Goal: Navigation & Orientation: Find specific page/section

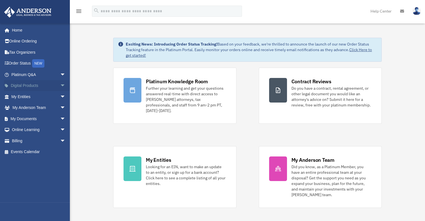
click at [60, 87] on span "arrow_drop_down" at bounding box center [65, 85] width 11 height 11
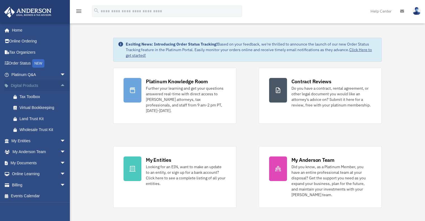
click at [60, 87] on span "arrow_drop_up" at bounding box center [65, 85] width 11 height 11
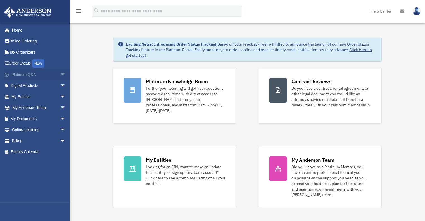
click at [60, 75] on span "arrow_drop_down" at bounding box center [65, 74] width 11 height 11
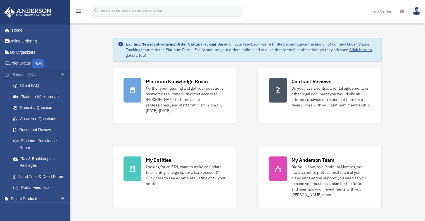
click at [60, 75] on span "arrow_drop_up" at bounding box center [65, 74] width 11 height 11
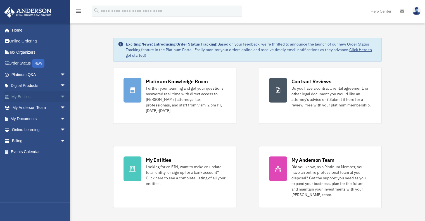
click at [60, 96] on span "arrow_drop_down" at bounding box center [65, 96] width 11 height 11
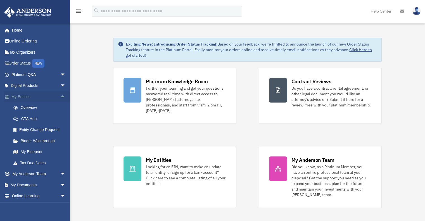
click at [60, 95] on span "arrow_drop_up" at bounding box center [65, 96] width 11 height 11
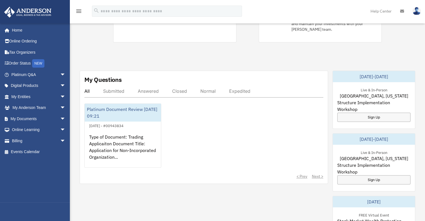
scroll to position [168, 0]
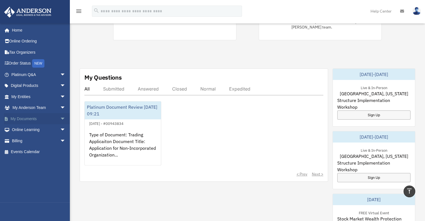
click at [60, 118] on span "arrow_drop_down" at bounding box center [65, 118] width 11 height 11
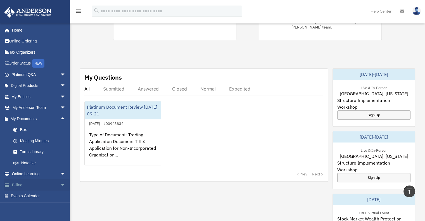
click at [38, 184] on link "Billing arrow_drop_down" at bounding box center [39, 185] width 70 height 11
click at [60, 184] on span "arrow_drop_down" at bounding box center [65, 185] width 11 height 11
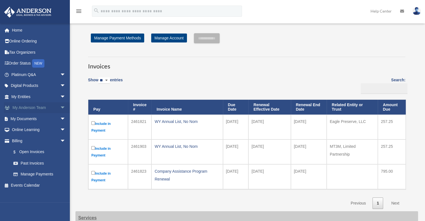
click at [60, 106] on span "arrow_drop_down" at bounding box center [65, 107] width 11 height 11
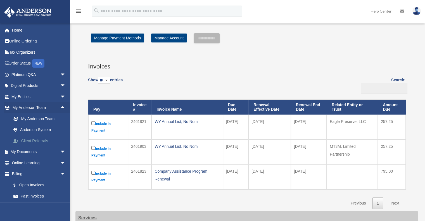
click at [40, 141] on link "Client Referrals" at bounding box center [41, 140] width 66 height 11
